Goal: Task Accomplishment & Management: Manage account settings

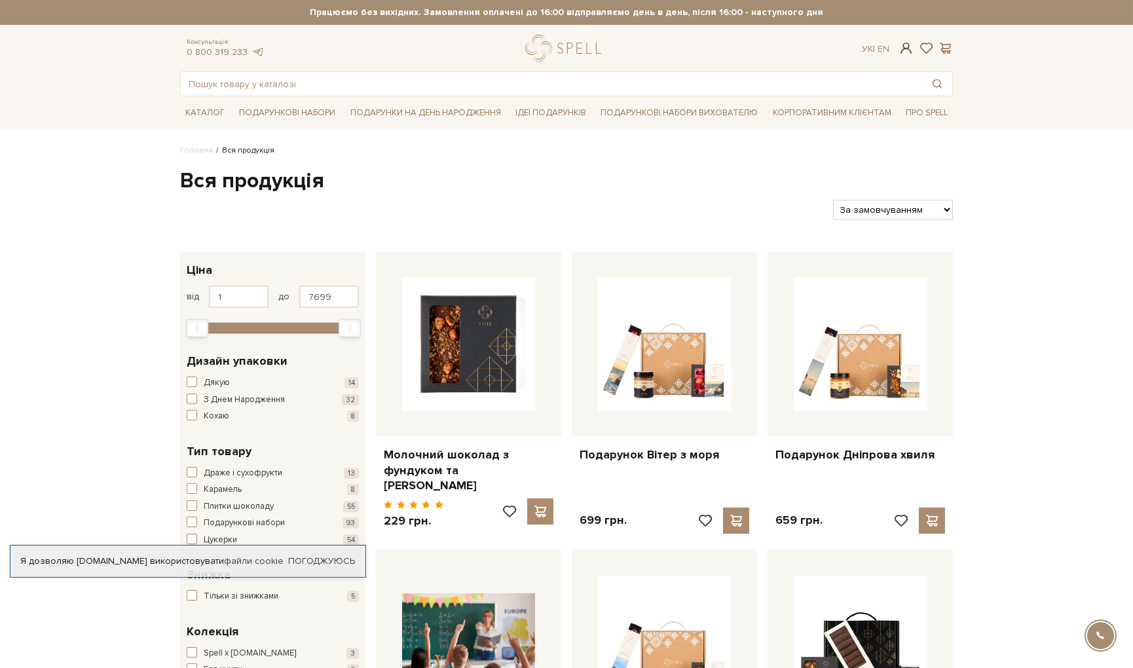
type input "[EMAIL_ADDRESS][DOMAIN_NAME]"
click at [906, 44] on span at bounding box center [907, 48] width 16 height 14
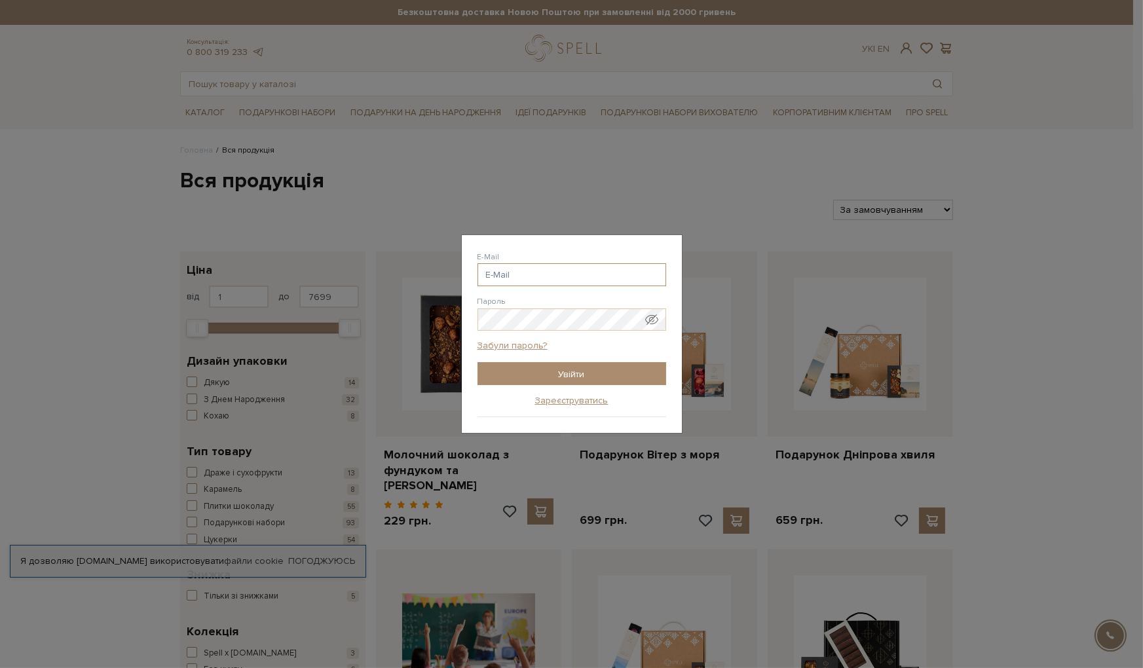
click at [504, 269] on input "E-Mail" at bounding box center [571, 274] width 189 height 23
type input "angel-oksanka@ukr.net"
click at [561, 376] on input "Увійти" at bounding box center [571, 373] width 189 height 23
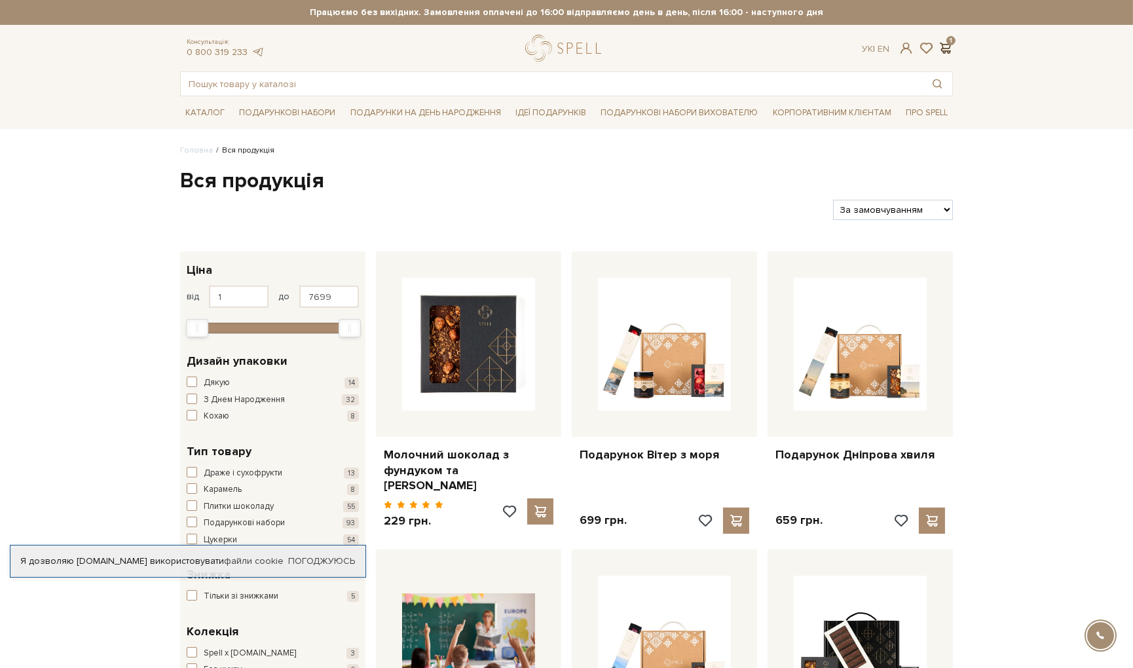
click at [947, 44] on span at bounding box center [945, 48] width 16 height 14
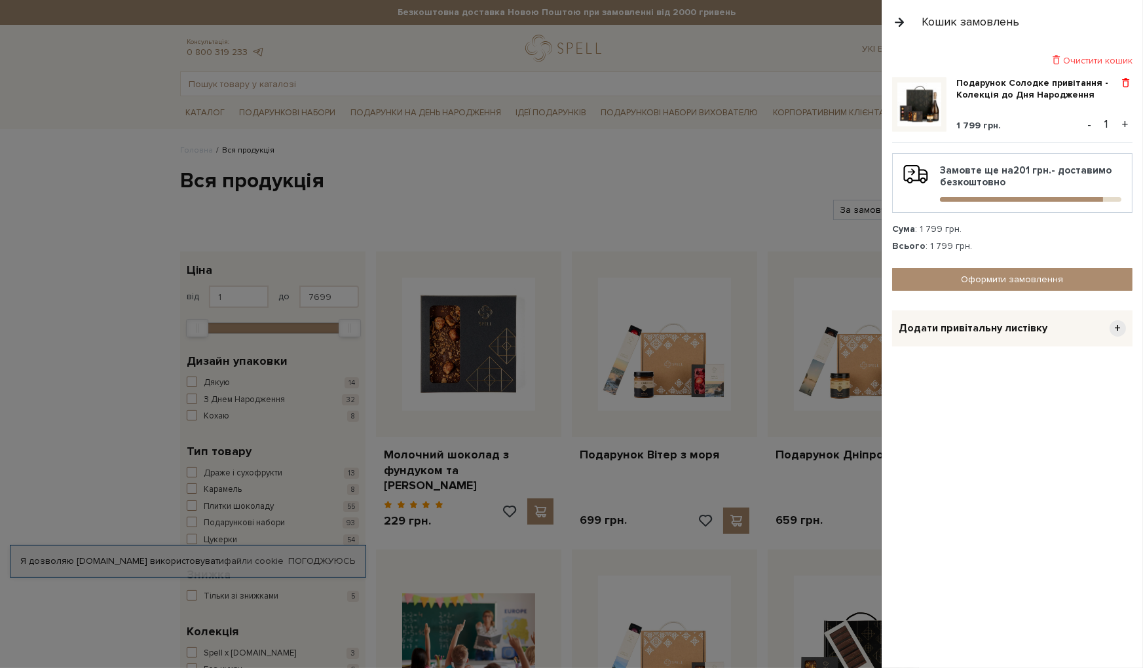
click at [1124, 82] on span at bounding box center [1126, 83] width 14 height 12
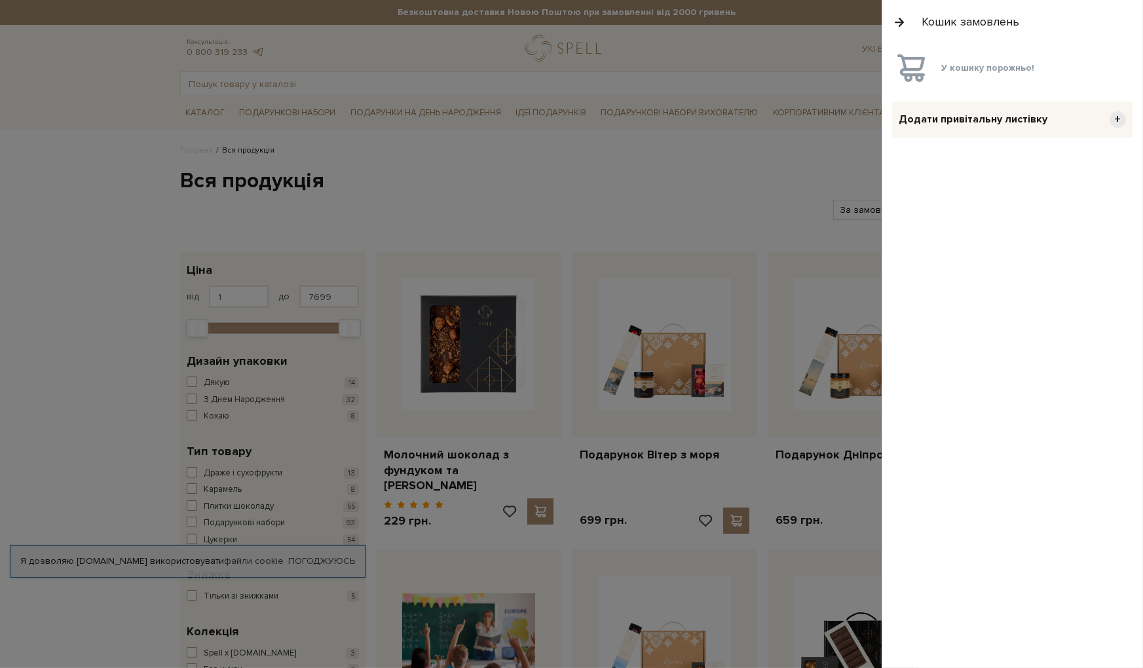
click at [637, 160] on div at bounding box center [571, 334] width 1143 height 668
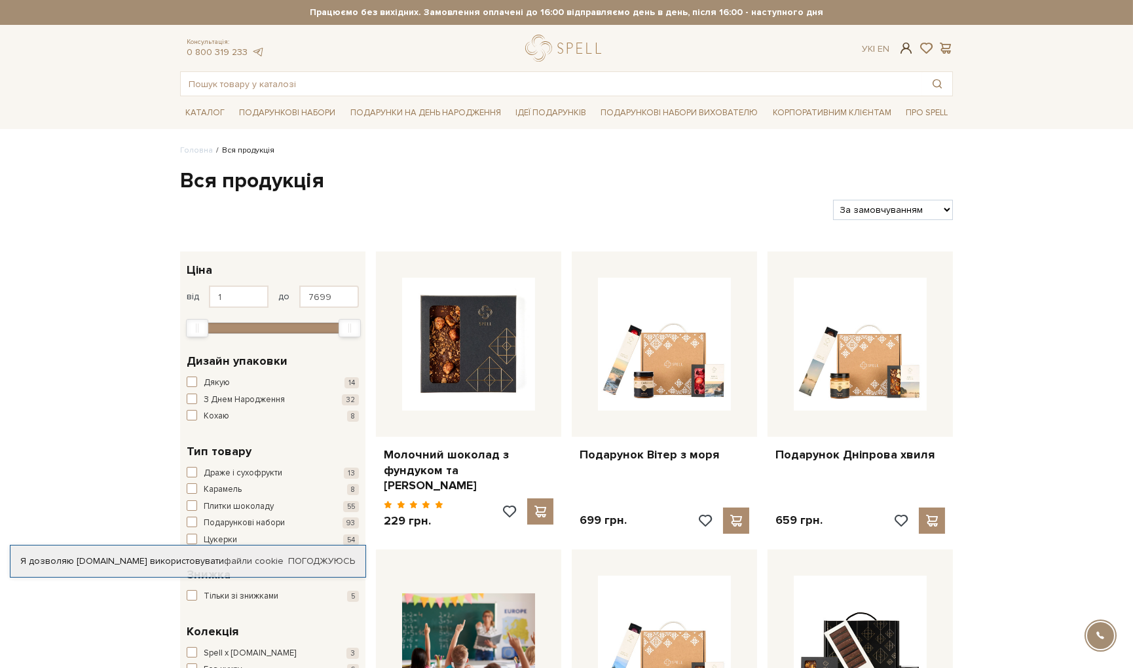
click at [904, 45] on span at bounding box center [907, 48] width 16 height 14
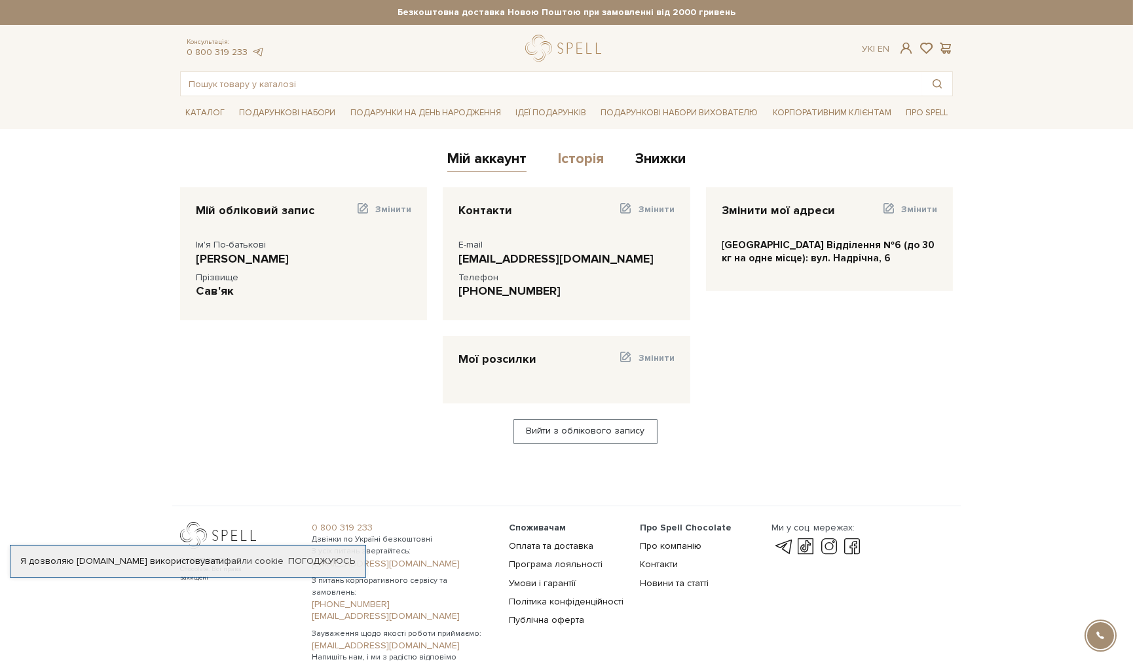
click at [579, 160] on link "Історія" at bounding box center [581, 161] width 46 height 22
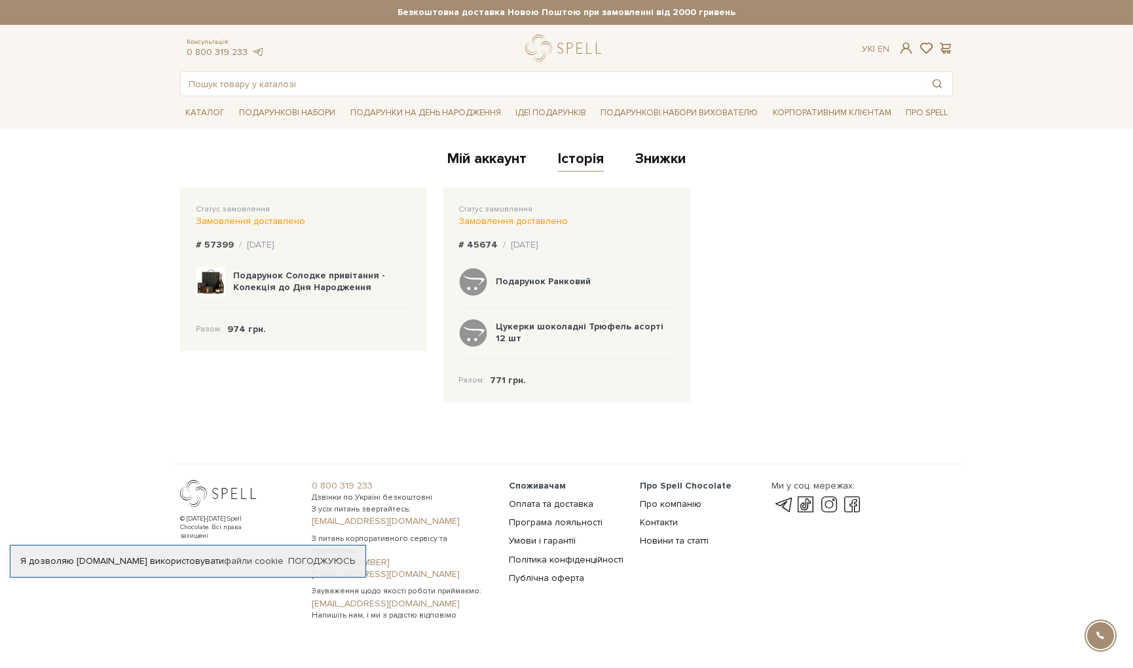
click at [662, 162] on link "Знижки" at bounding box center [660, 161] width 50 height 22
